Goal: Task Accomplishment & Management: Manage account settings

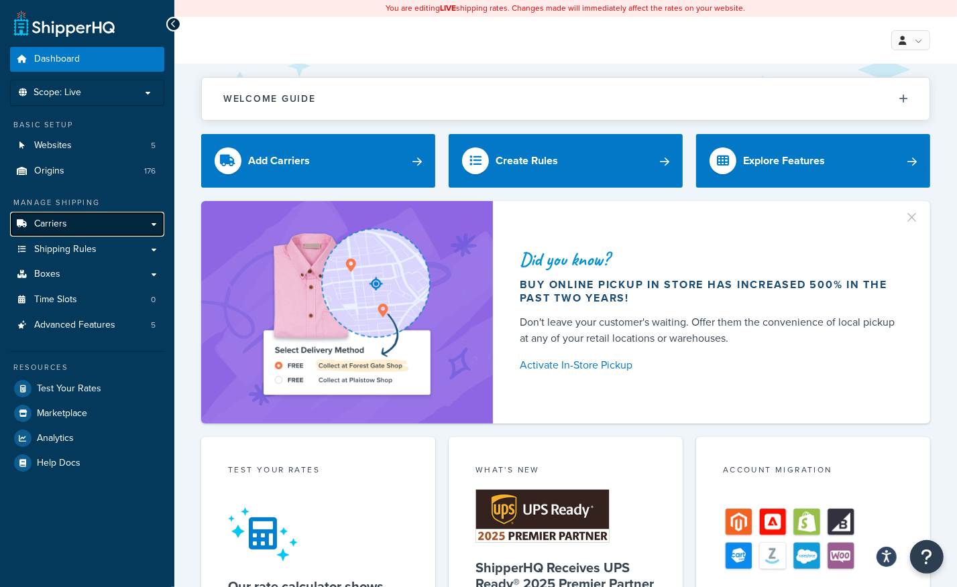
click at [57, 227] on span "Carriers" at bounding box center [50, 224] width 33 height 11
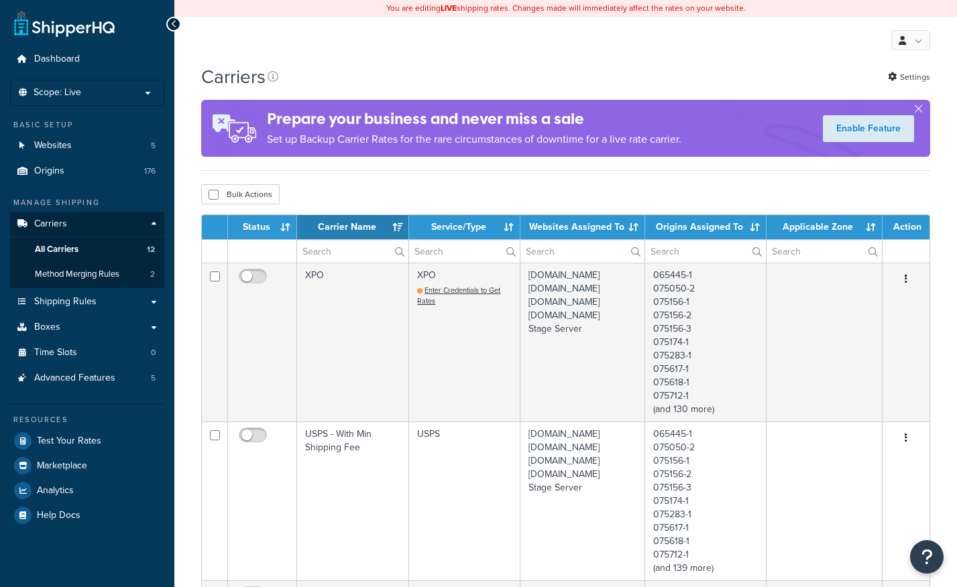
select select "15"
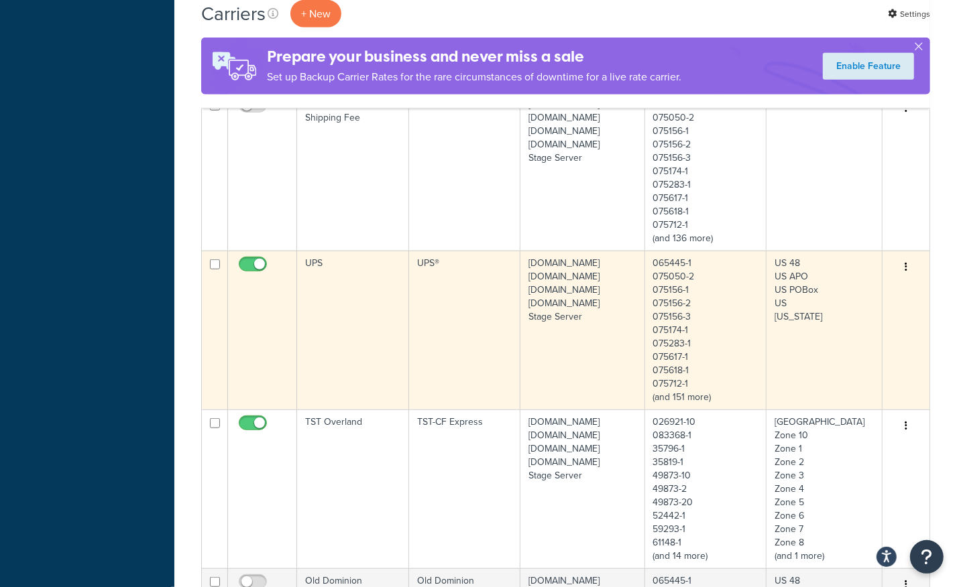
scroll to position [715, 0]
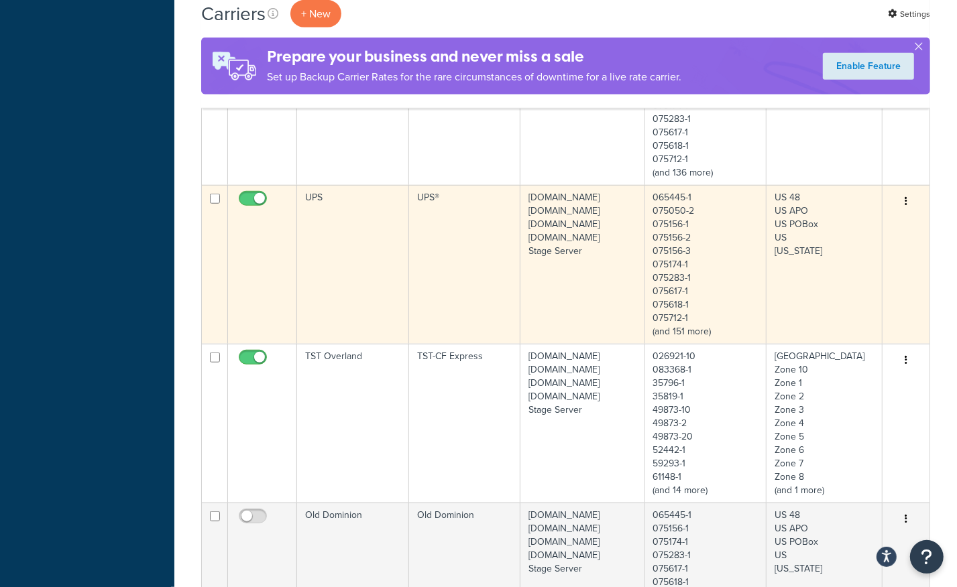
click at [340, 257] on td "UPS" at bounding box center [353, 264] width 112 height 159
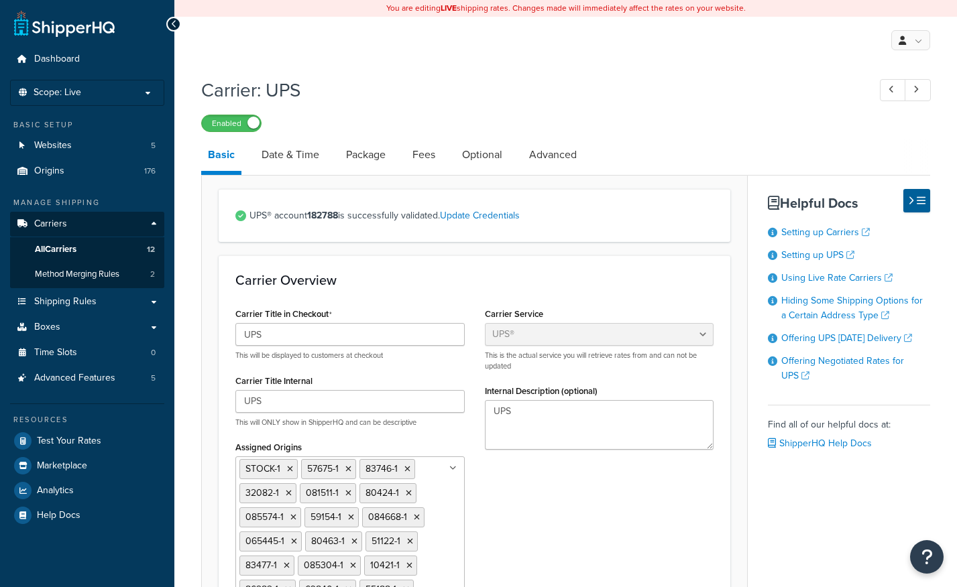
select select "ups"
click at [561, 155] on link "Advanced" at bounding box center [552, 155] width 61 height 32
select select "false"
